Goal: Information Seeking & Learning: Learn about a topic

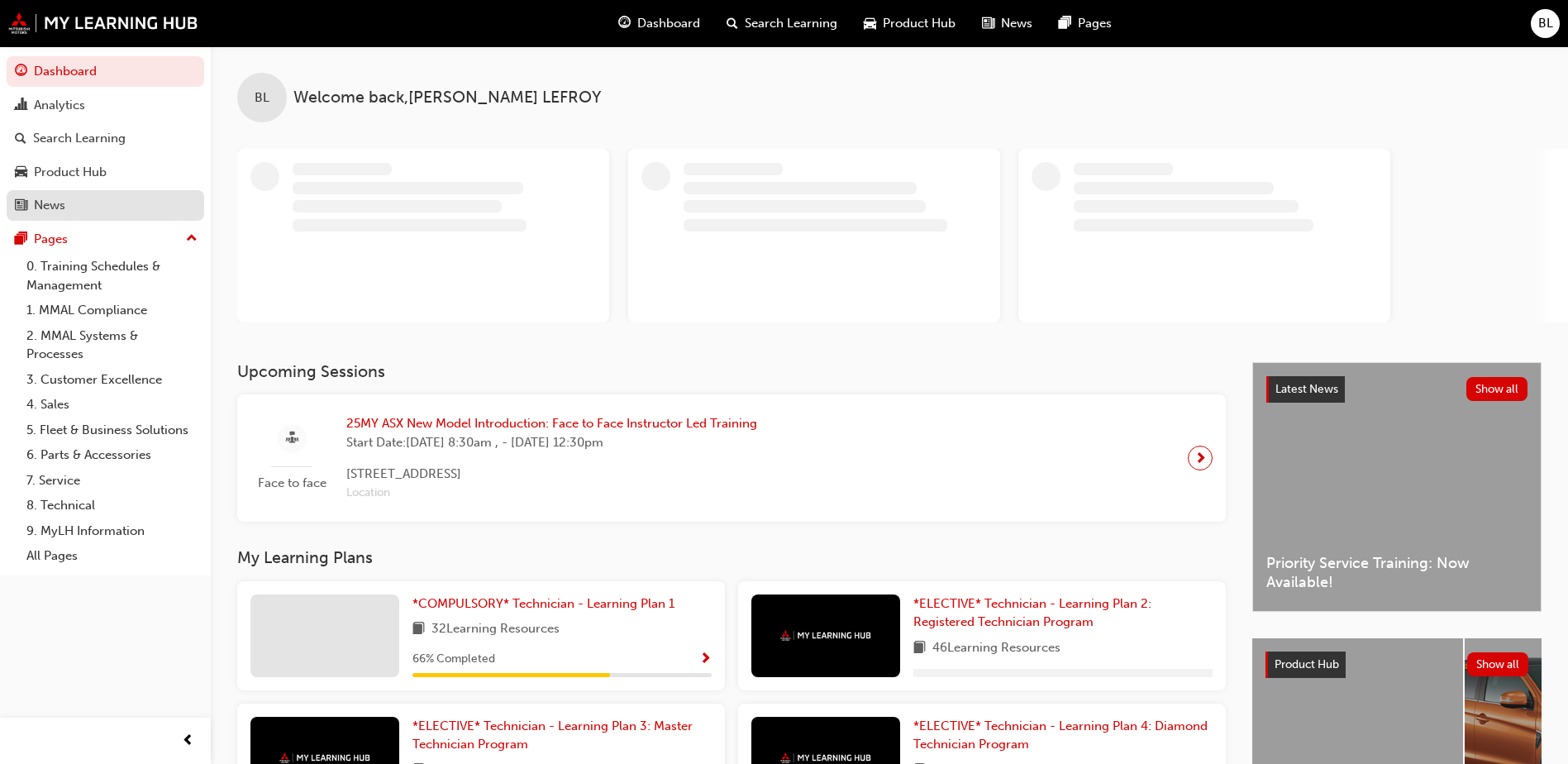
click at [57, 201] on div "News" at bounding box center [49, 205] width 31 height 19
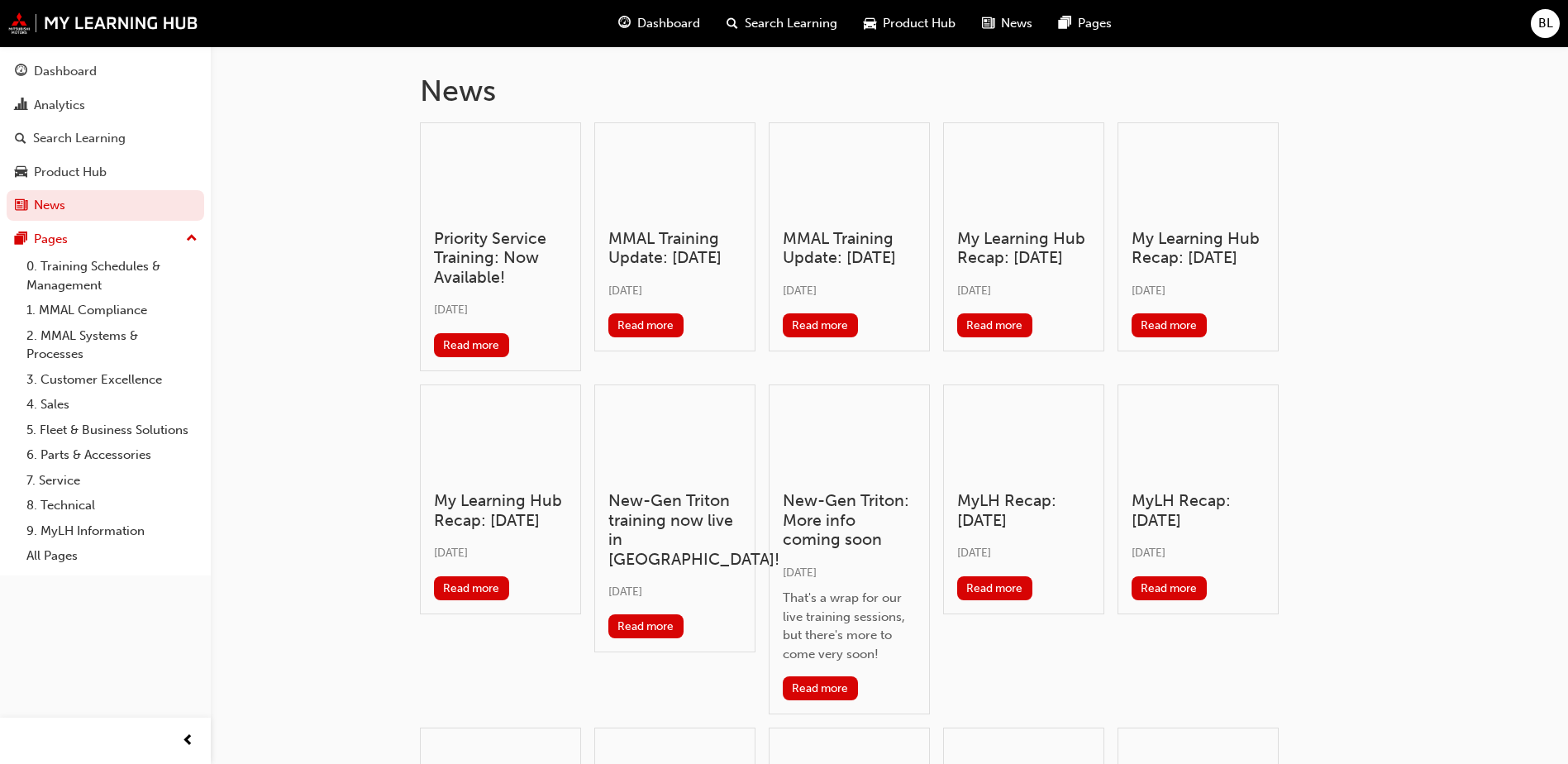
click at [665, 235] on h3 "MMAL Training Update: [DATE]" at bounding box center [675, 248] width 133 height 39
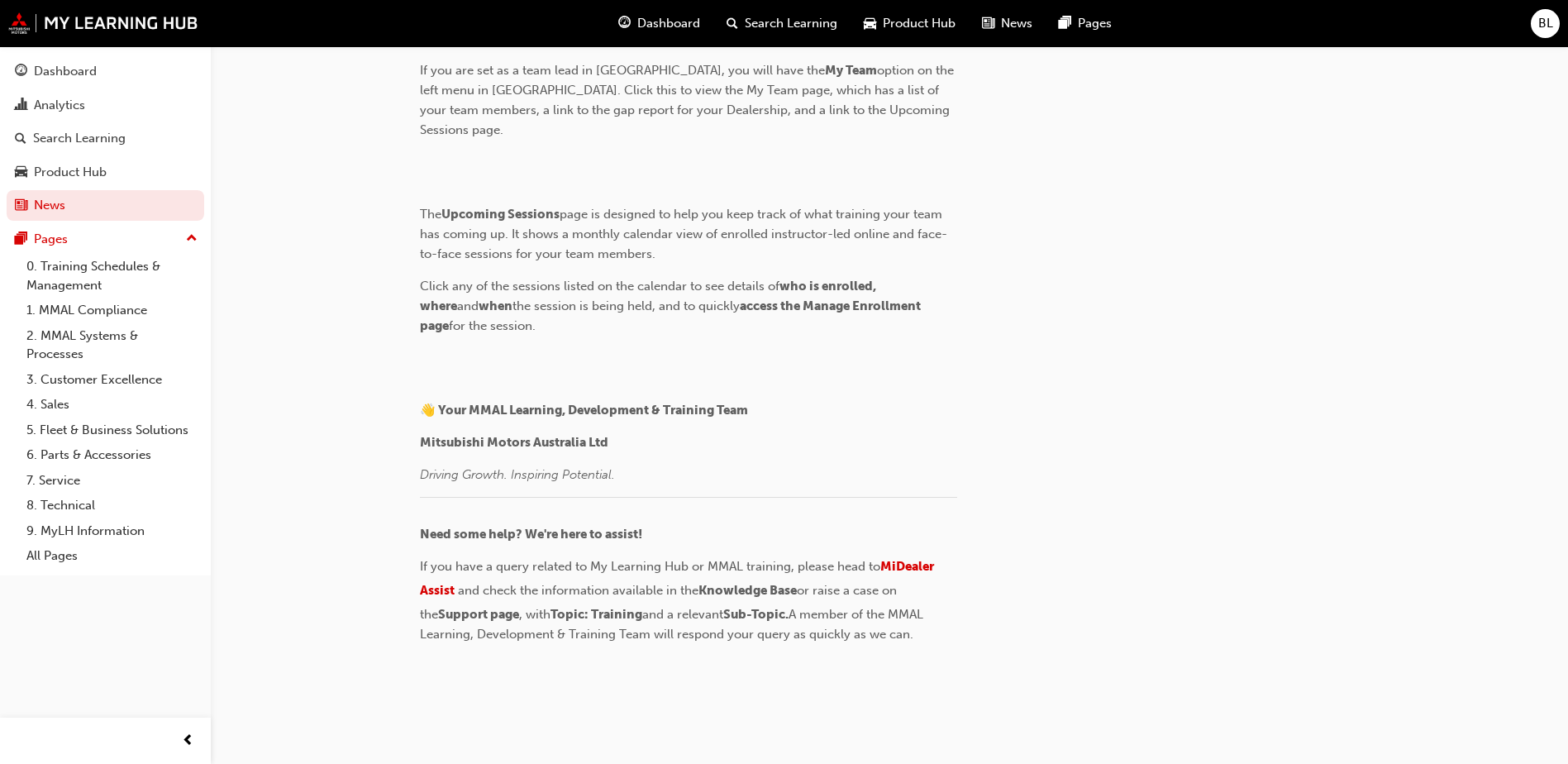
scroll to position [5002, 0]
click at [77, 72] on div "Dashboard" at bounding box center [65, 71] width 63 height 19
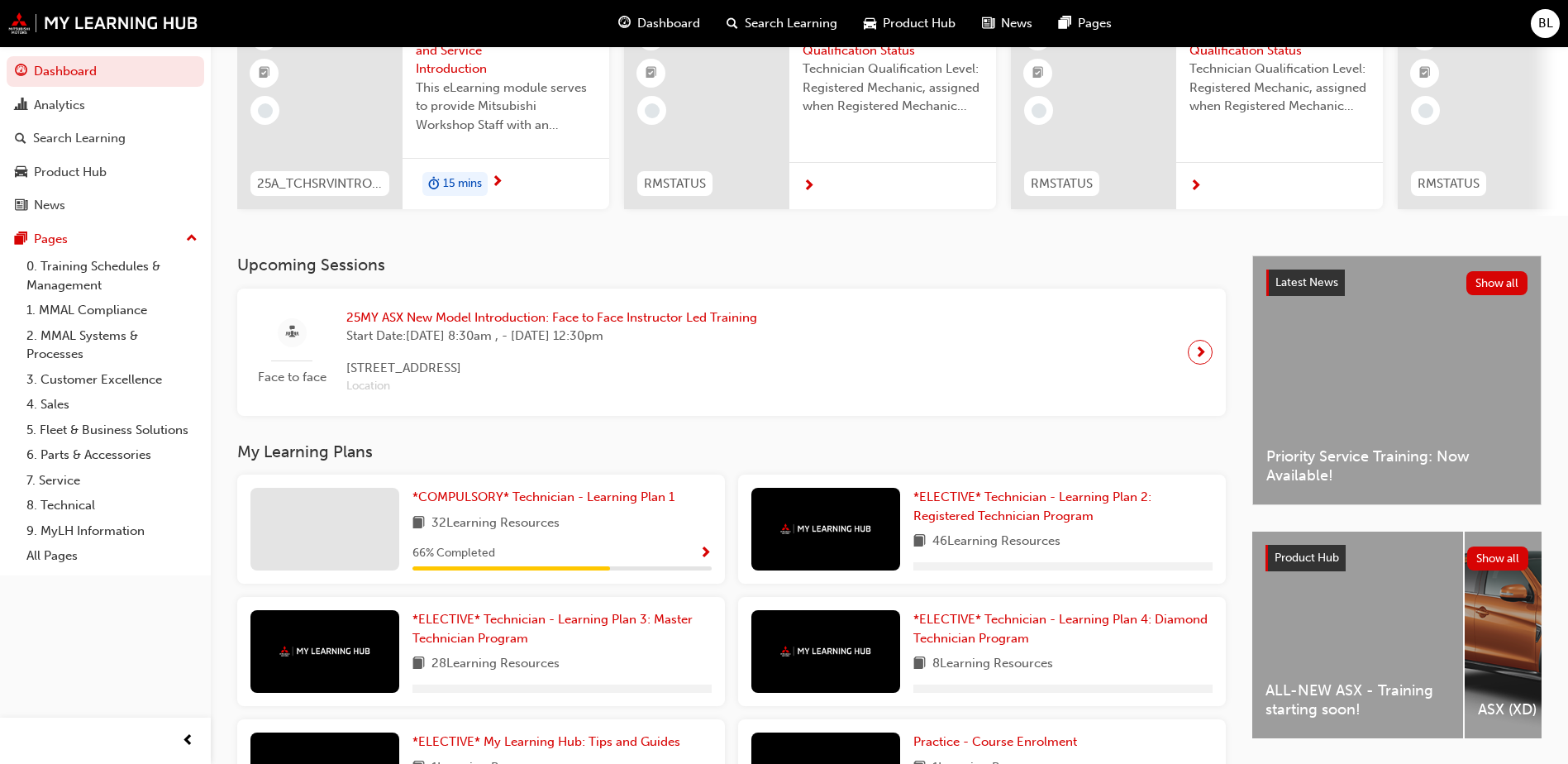
scroll to position [227, 0]
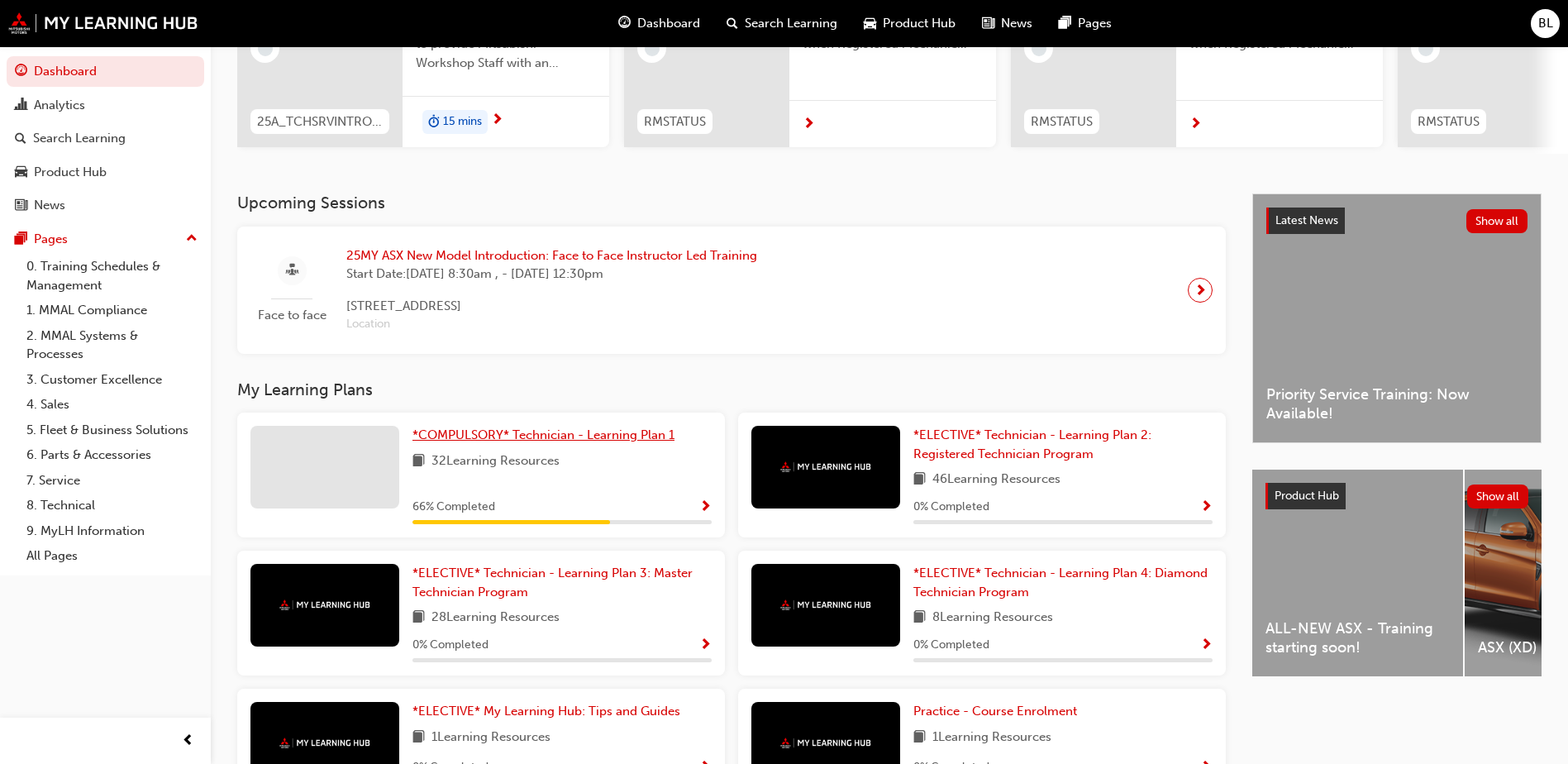
click at [506, 440] on span "*COMPULSORY* Technician - Learning Plan 1" at bounding box center [543, 435] width 262 height 15
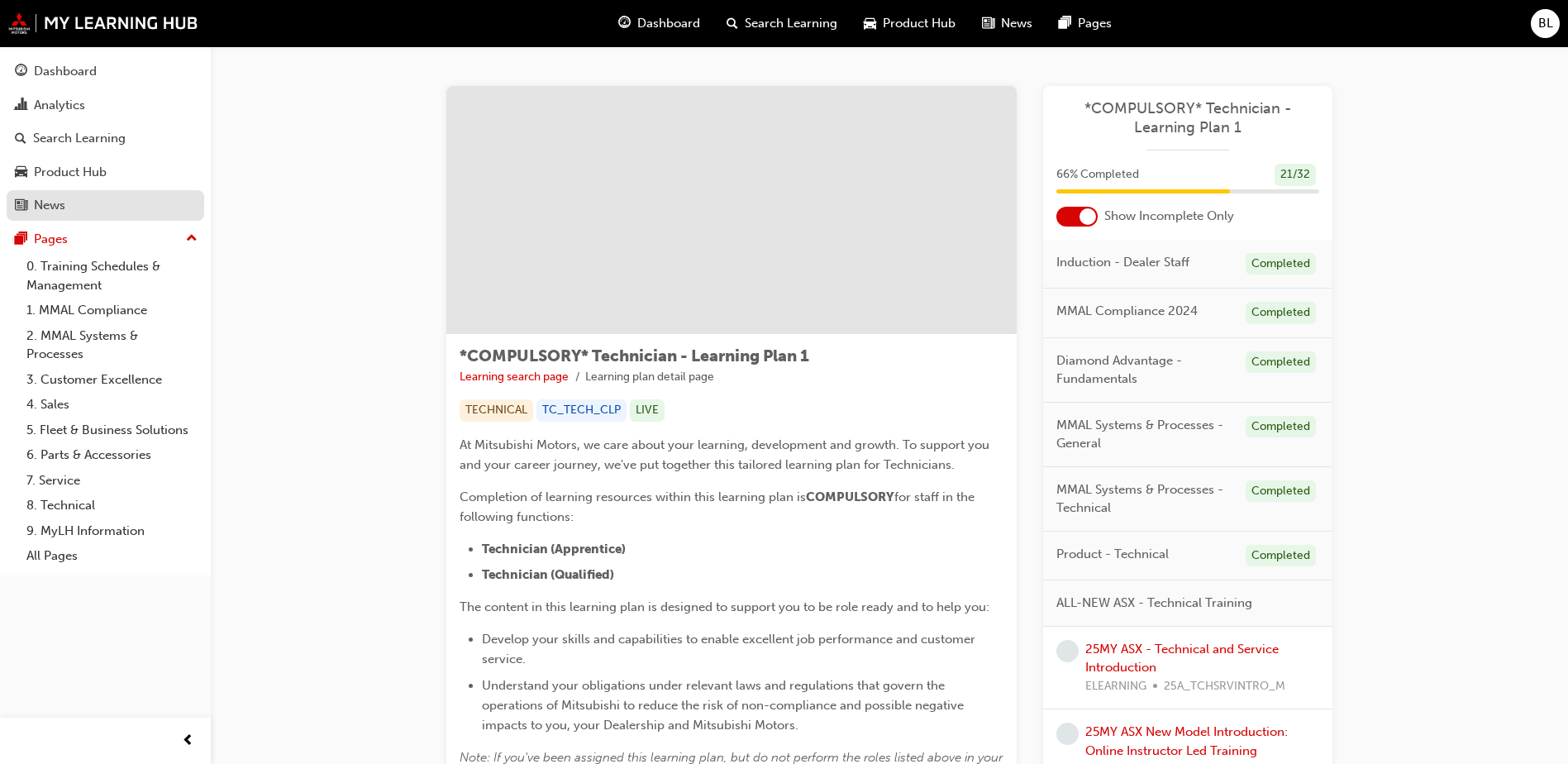
click at [35, 210] on div "News" at bounding box center [49, 205] width 31 height 19
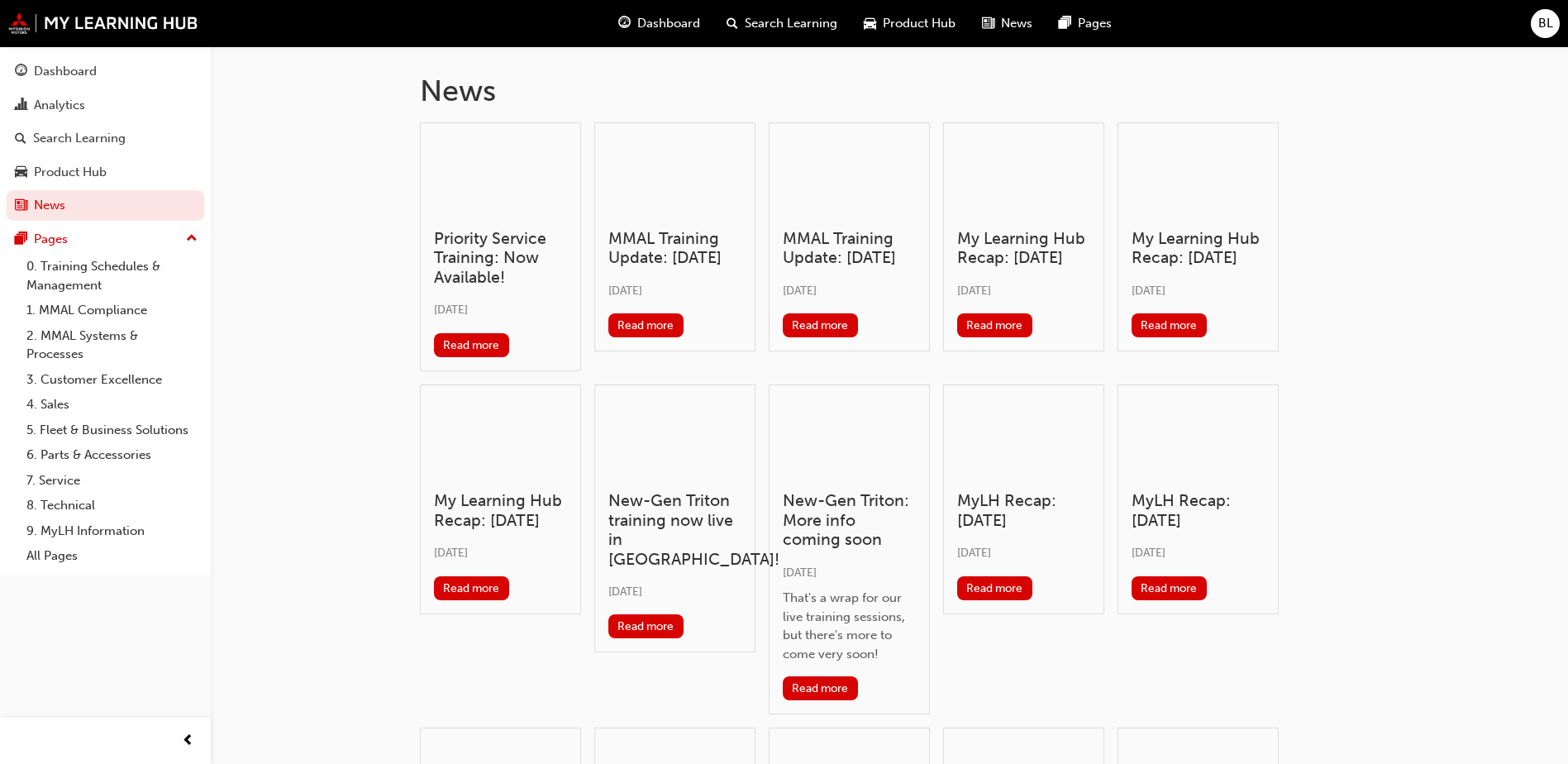
click at [642, 238] on h3 "MMAL Training Update: [DATE]" at bounding box center [675, 248] width 133 height 39
